Goal: Book appointment/travel/reservation

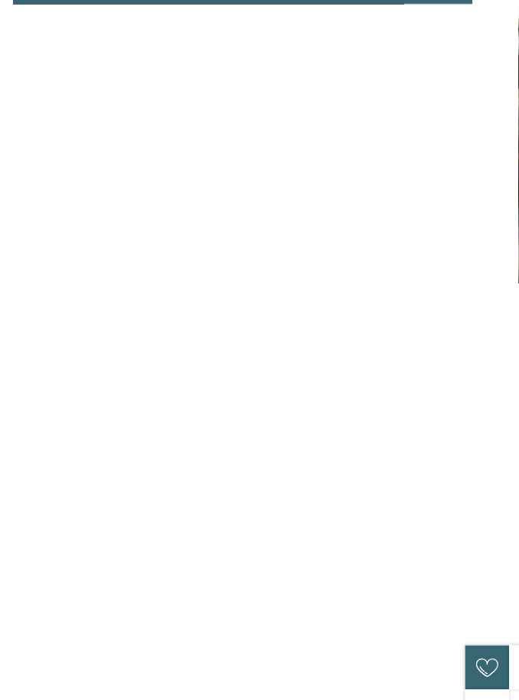
scroll to position [4870, 0]
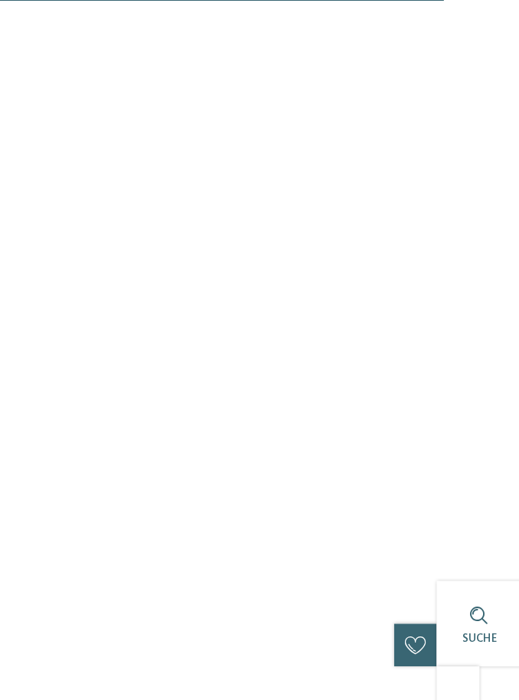
click at [257, 400] on div "Familienalm & Almchalets Taser Alm Schenna - Meraner Land 4 Tage buchen 3 bezah…" at bounding box center [259, 354] width 437 height 152
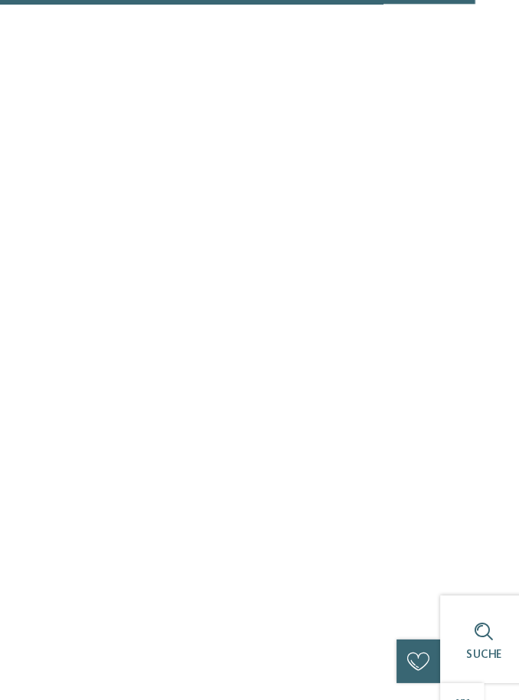
scroll to position [5211, 0]
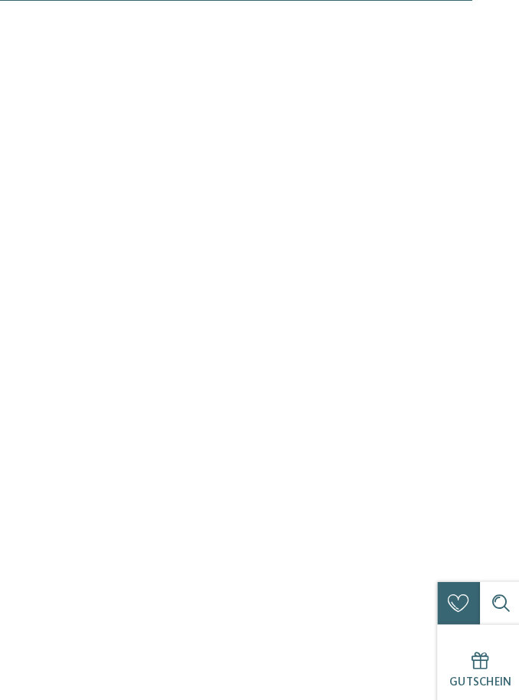
click at [215, 349] on div "Meraner Land" at bounding box center [223, 368] width 365 height 45
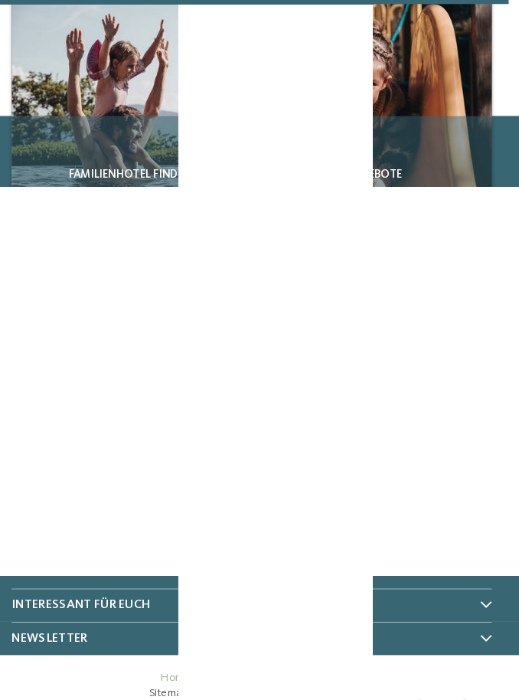
scroll to position [5921, 0]
click at [0, 268] on div "Familienhotel finden Angebote Erlebnisreich Südtirol" at bounding box center [259, 230] width 519 height 464
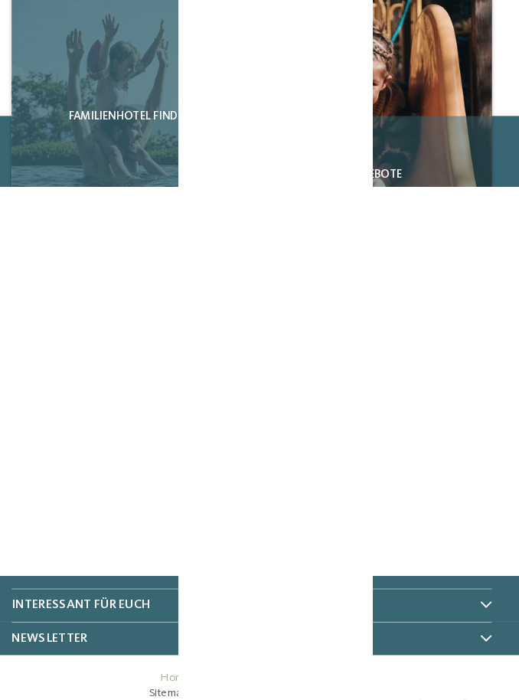
click at [151, 149] on div "Familienhotel finden" at bounding box center [142, 112] width 228 height 228
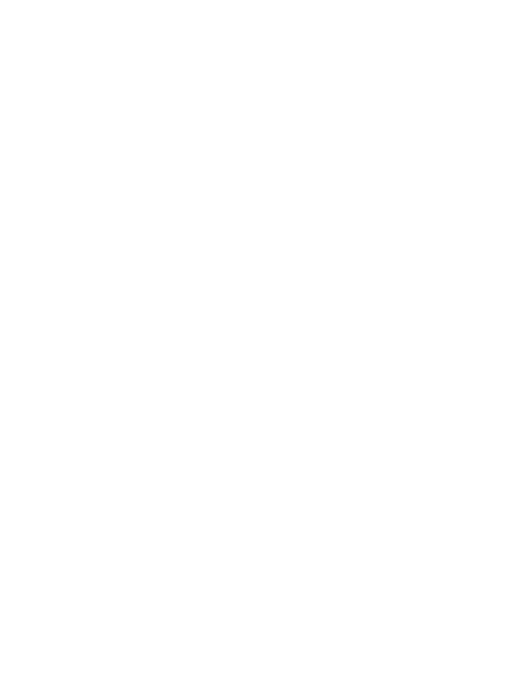
scroll to position [1489, 0]
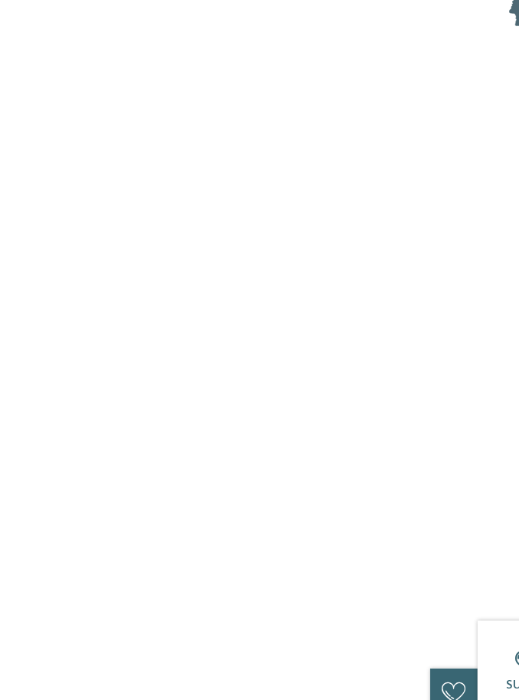
click at [322, 347] on h5 "Familie [PERSON_NAME]" at bounding box center [259, 356] width 437 height 18
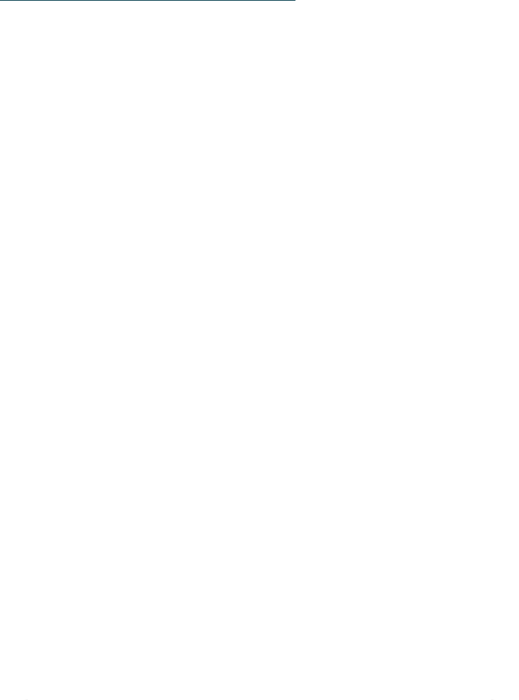
scroll to position [3104, 0]
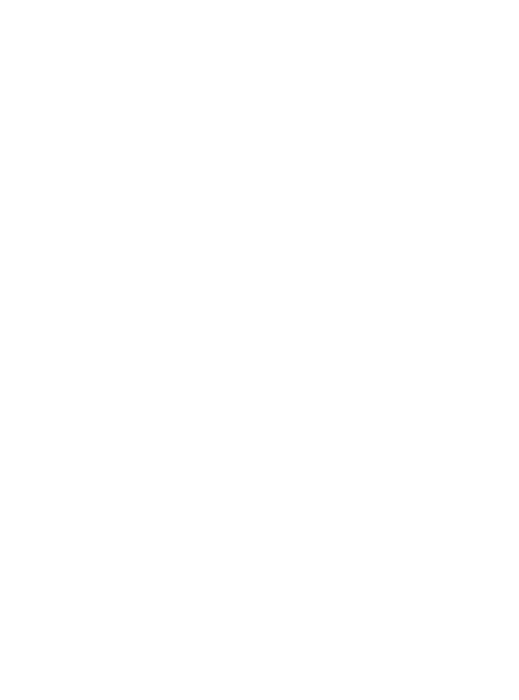
scroll to position [3181, 0]
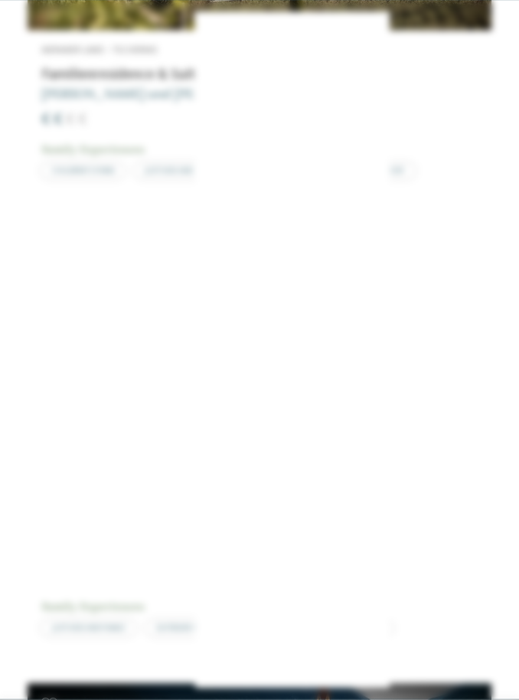
click at [359, 439] on span "Jetzt anmelden" at bounding box center [343, 444] width 80 height 11
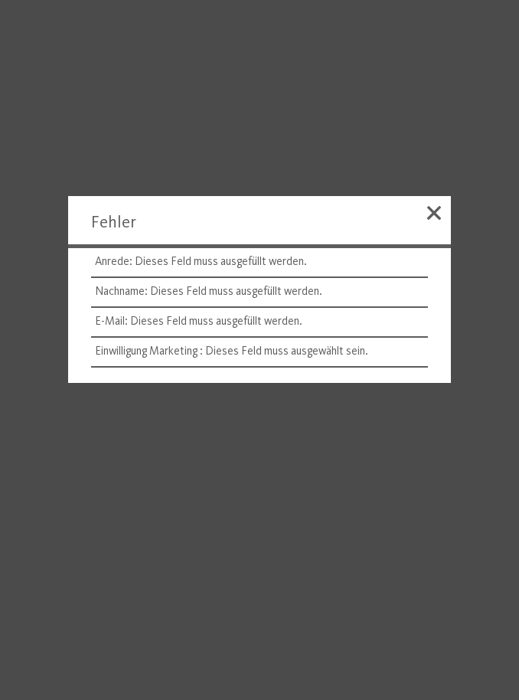
click at [496, 156] on div at bounding box center [259, 350] width 519 height 700
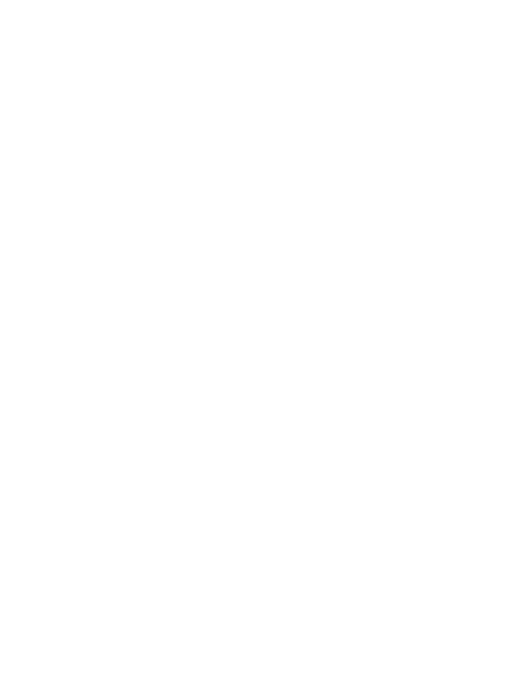
click at [506, 199] on icon at bounding box center [492, 211] width 30 height 25
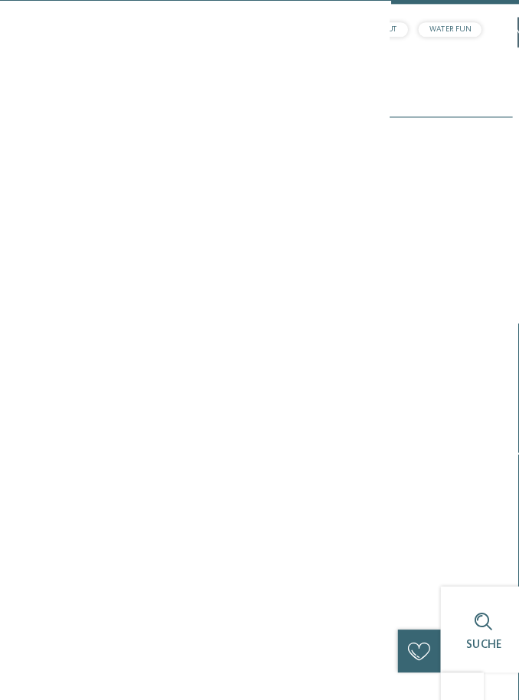
scroll to position [12960, 0]
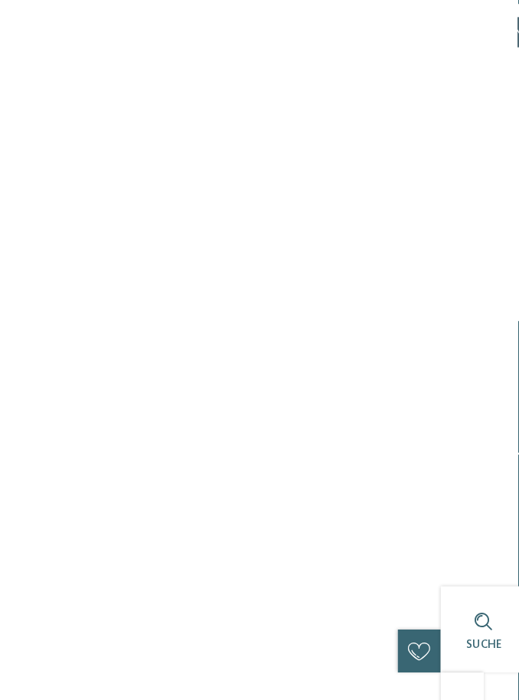
click at [395, 293] on div "Angebote" at bounding box center [378, 308] width 228 height 228
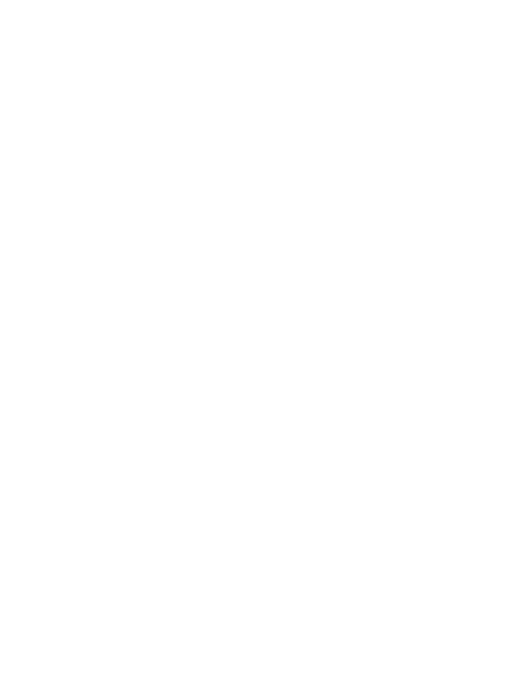
scroll to position [967, 0]
click at [159, 394] on link "jetzt anfragen" at bounding box center [176, 408] width 94 height 28
click at [28, 44] on img at bounding box center [85, 31] width 114 height 62
click at [236, 217] on span "mehr lesen" at bounding box center [254, 215] width 60 height 15
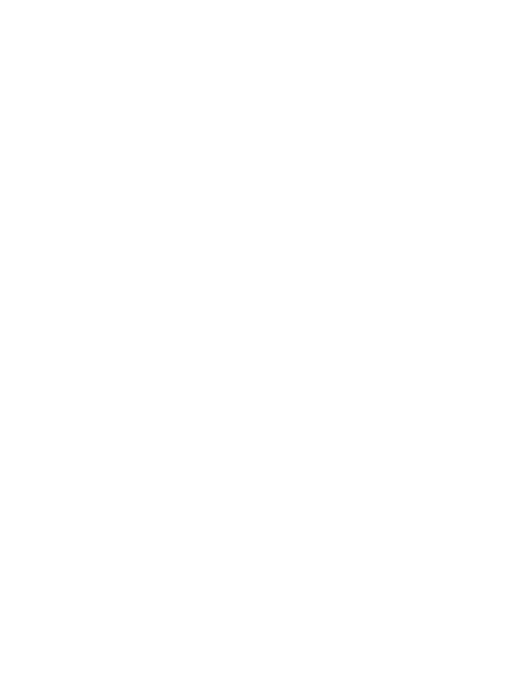
scroll to position [3589, 0]
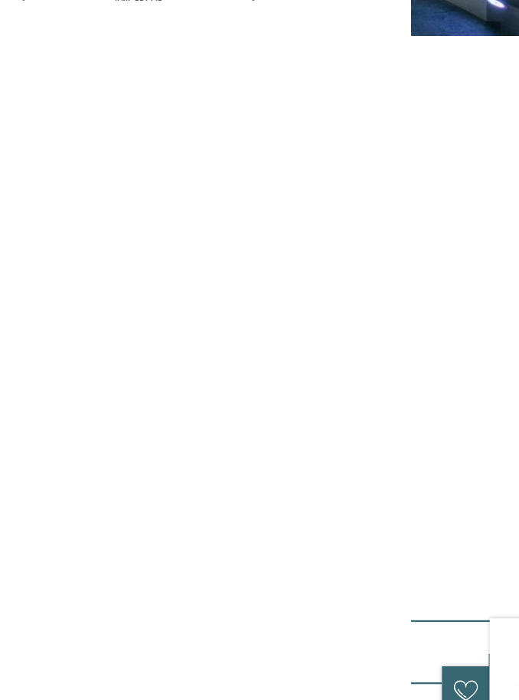
click at [325, 326] on body "Kleinen Moment noch – die Webseite wird geladen … DE IT" at bounding box center [259, 4] width 519 height 7187
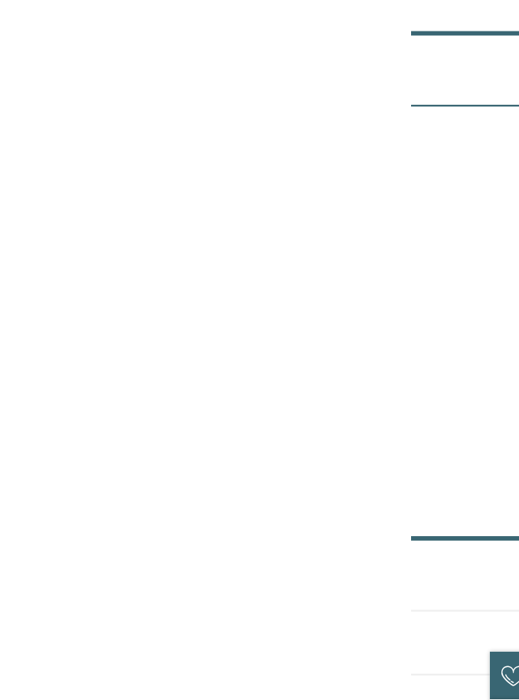
scroll to position [3880, 0]
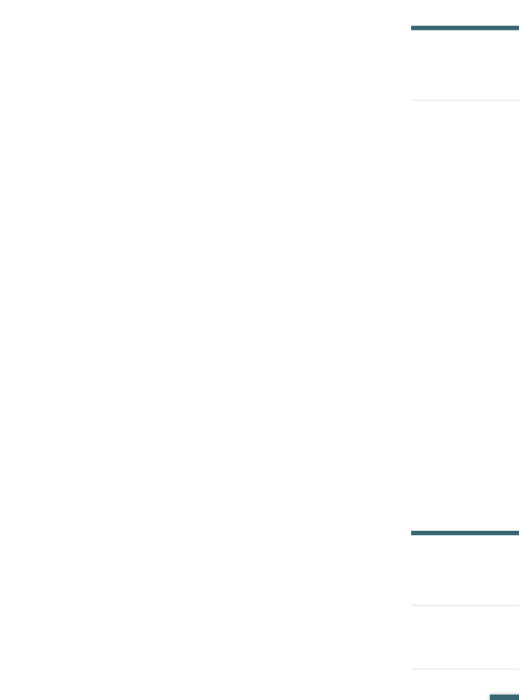
click at [435, 303] on span at bounding box center [433, 314] width 23 height 23
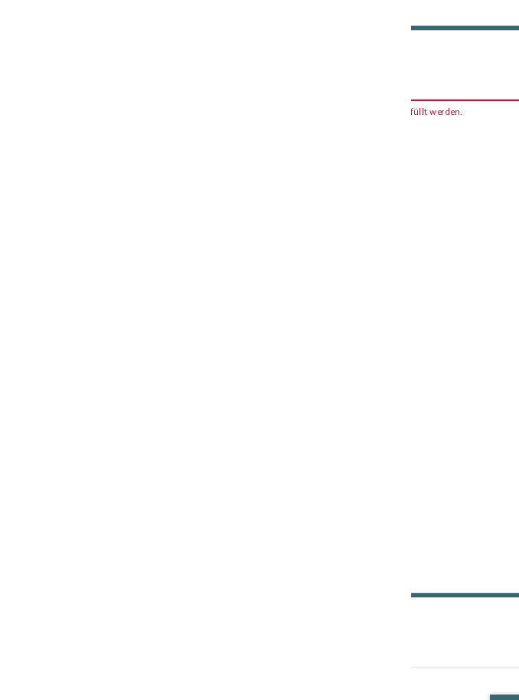
click at [434, 303] on span at bounding box center [433, 314] width 23 height 23
type input "*"
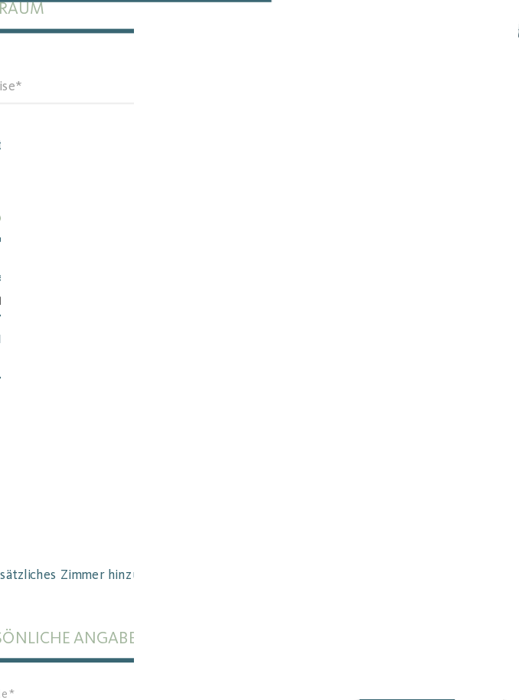
click at [388, 357] on select "* * * * * * * * * * * ** ** ** ** ** ** ** **" at bounding box center [375, 370] width 201 height 26
select select "**"
click at [388, 411] on select "* * * * * * * * * * * ** ** ** ** ** ** ** **" at bounding box center [375, 424] width 201 height 26
click at [395, 411] on select "* * * * * * * * * * * ** ** ** ** ** ** ** **" at bounding box center [375, 424] width 201 height 26
select select "*"
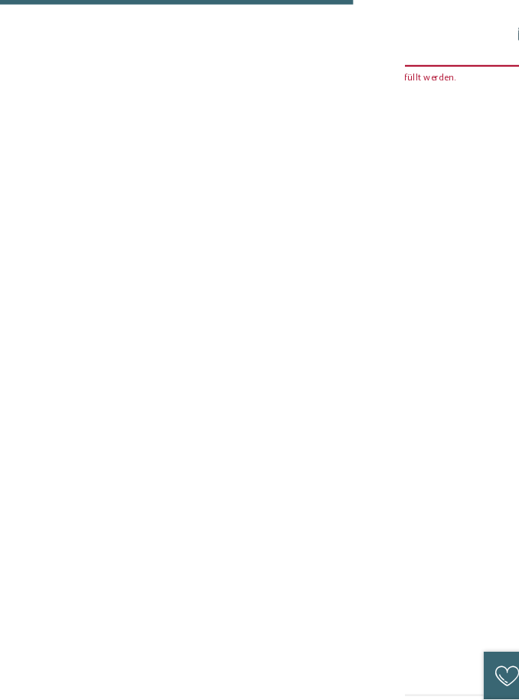
scroll to position [3914, 0]
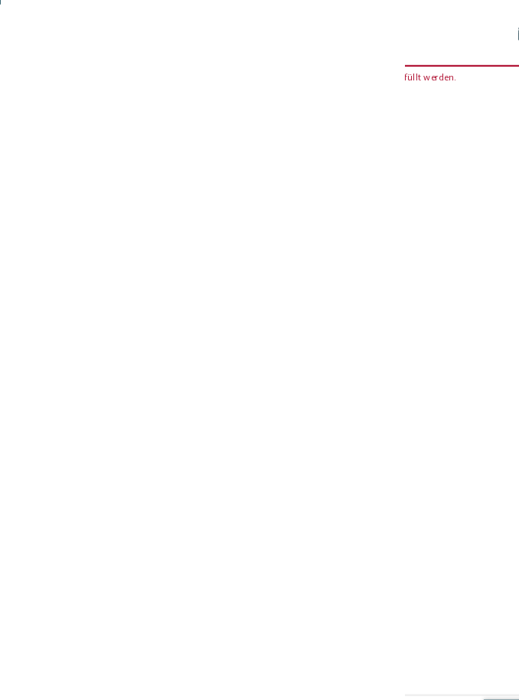
click at [258, 140] on label "Zimmer" at bounding box center [260, 156] width 434 height 32
click at [242, 140] on label "Zimmer" at bounding box center [260, 156] width 434 height 32
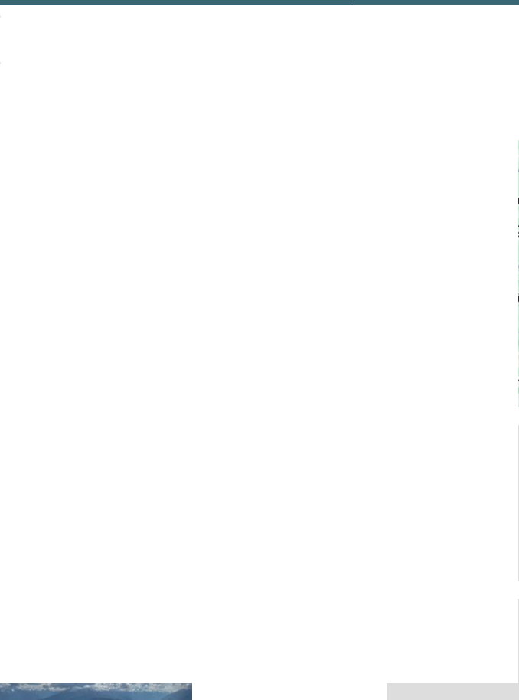
scroll to position [5674, 0]
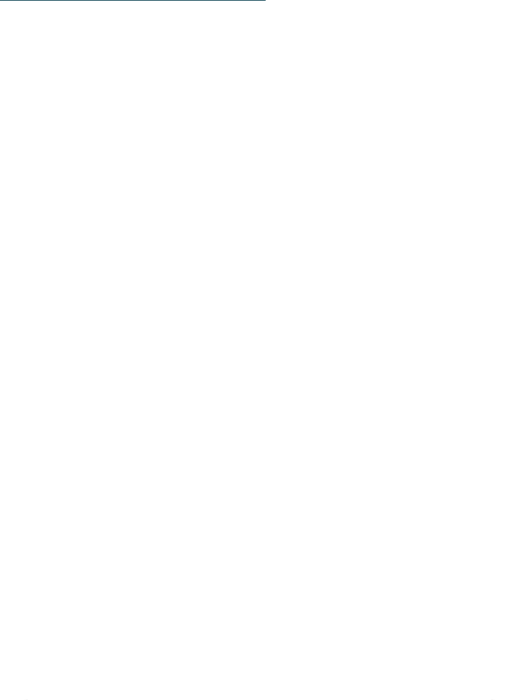
scroll to position [3018, 0]
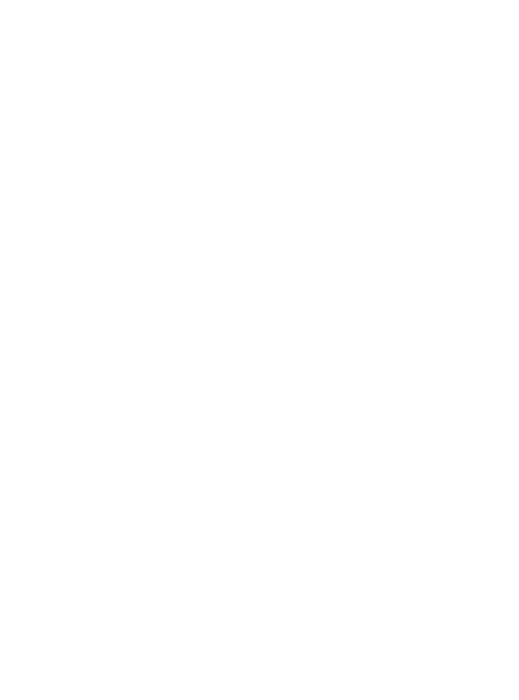
click at [165, 261] on span "Allergien & Unverträglichkeiten" at bounding box center [140, 246] width 161 height 31
click at [127, 503] on span "Allergien & Unverträglichkeiten" at bounding box center [140, 496] width 161 height 31
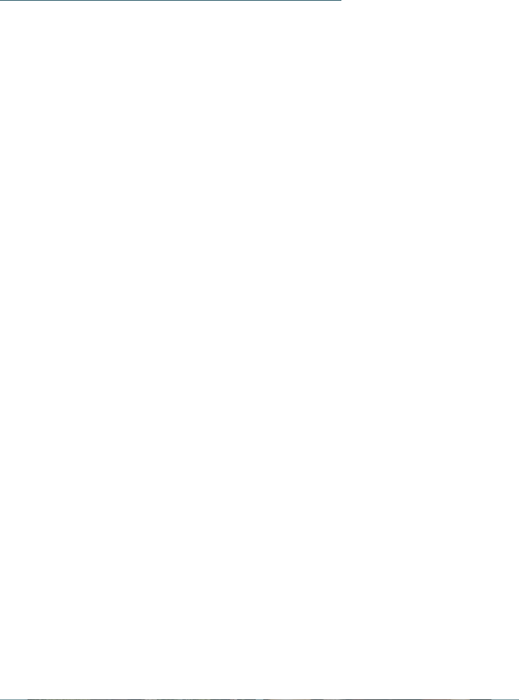
scroll to position [1385, 0]
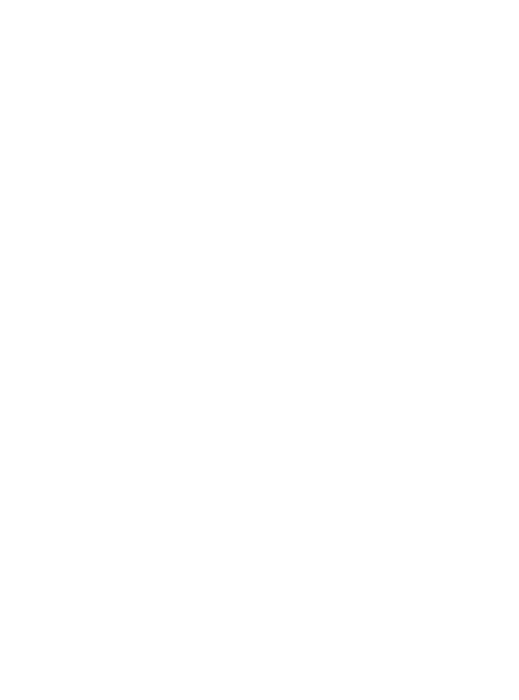
click at [386, 234] on div "Urlaub mit Teenies Hotels für Größere" at bounding box center [379, 181] width 225 height 169
click at [259, 273] on p "Frische Pasta, fluffige Knödel in allen Varianten, ein knuspriges Wienerschnitz…" at bounding box center [260, 332] width 464 height 139
click at [262, 390] on span "mehr lesen" at bounding box center [254, 385] width 60 height 15
click at [300, 221] on p "Frische Pasta, fluffige Knödel in allen Varianten, ein knuspriges Wienerschnitz…" at bounding box center [260, 182] width 464 height 139
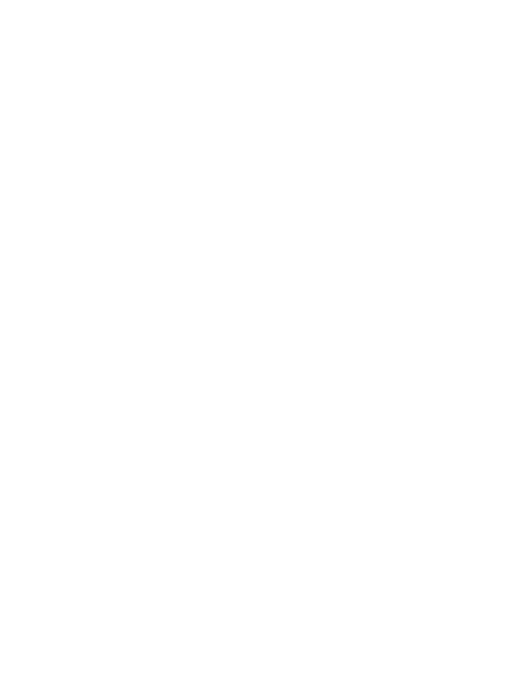
scroll to position [441, 0]
click at [380, 414] on img at bounding box center [379, 404] width 225 height 169
